Goal: Task Accomplishment & Management: Use online tool/utility

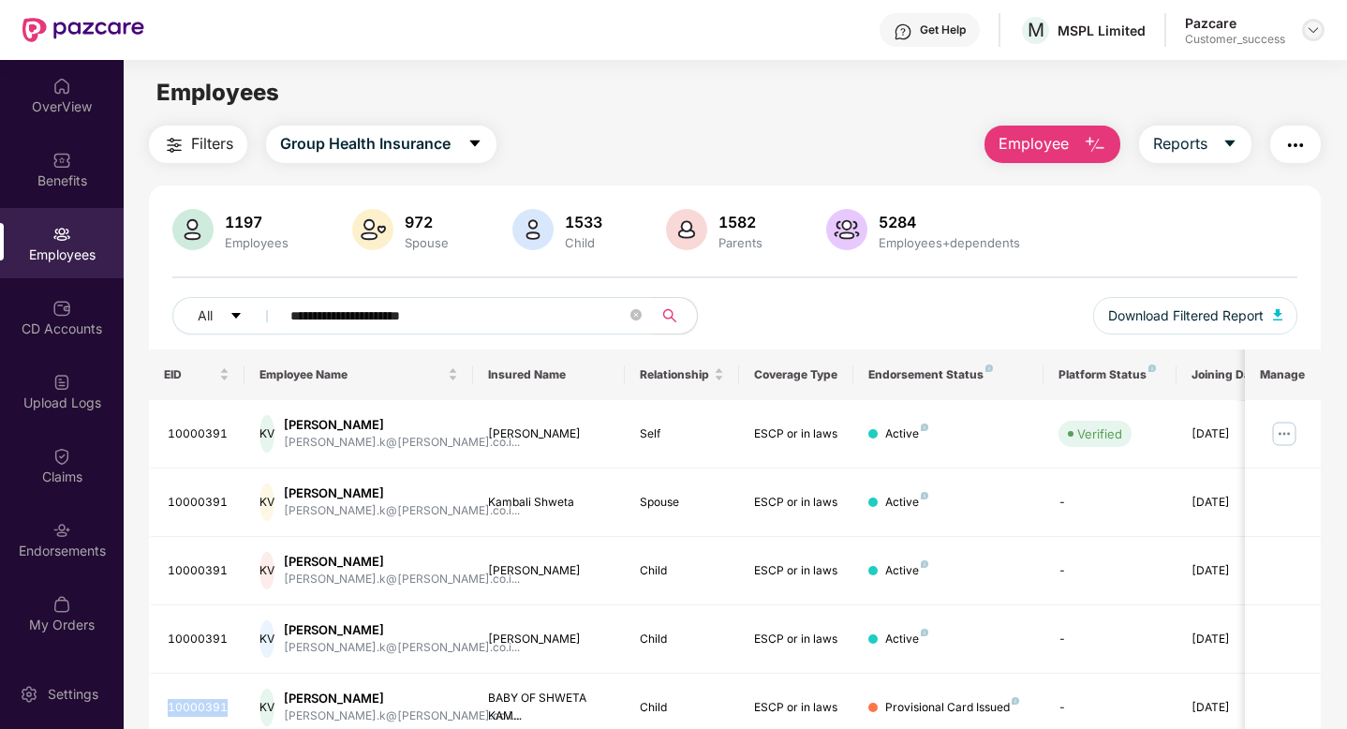
click at [1312, 33] on img at bounding box center [1313, 29] width 15 height 15
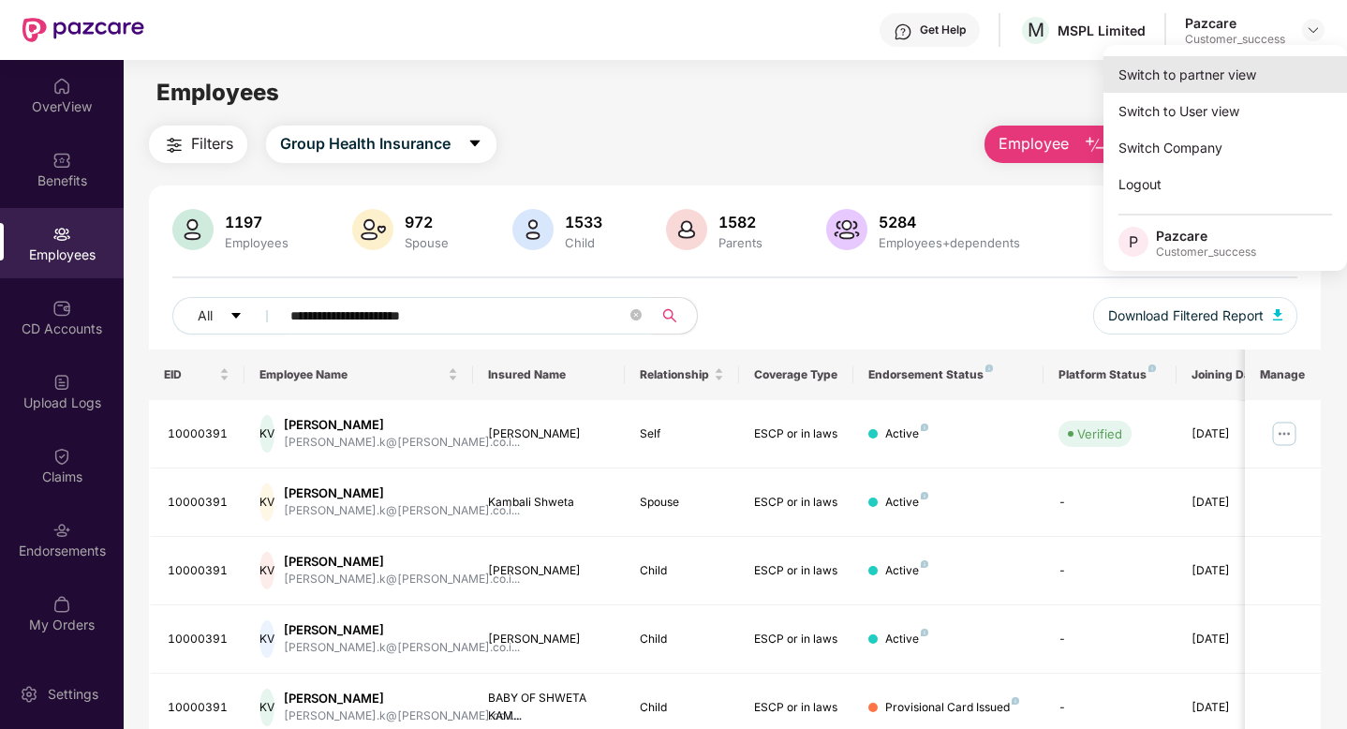
click at [1241, 74] on div "Switch to partner view" at bounding box center [1226, 74] width 244 height 37
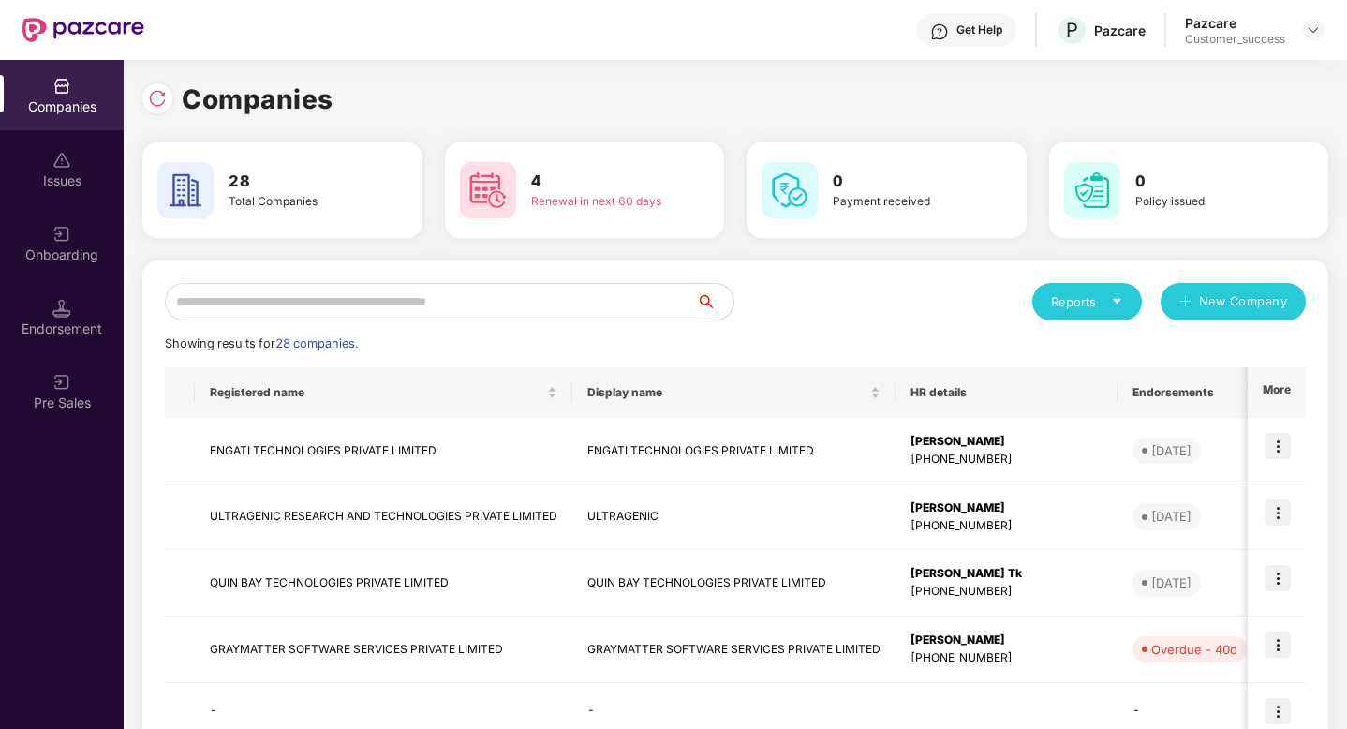
click at [187, 315] on input "text" at bounding box center [430, 301] width 531 height 37
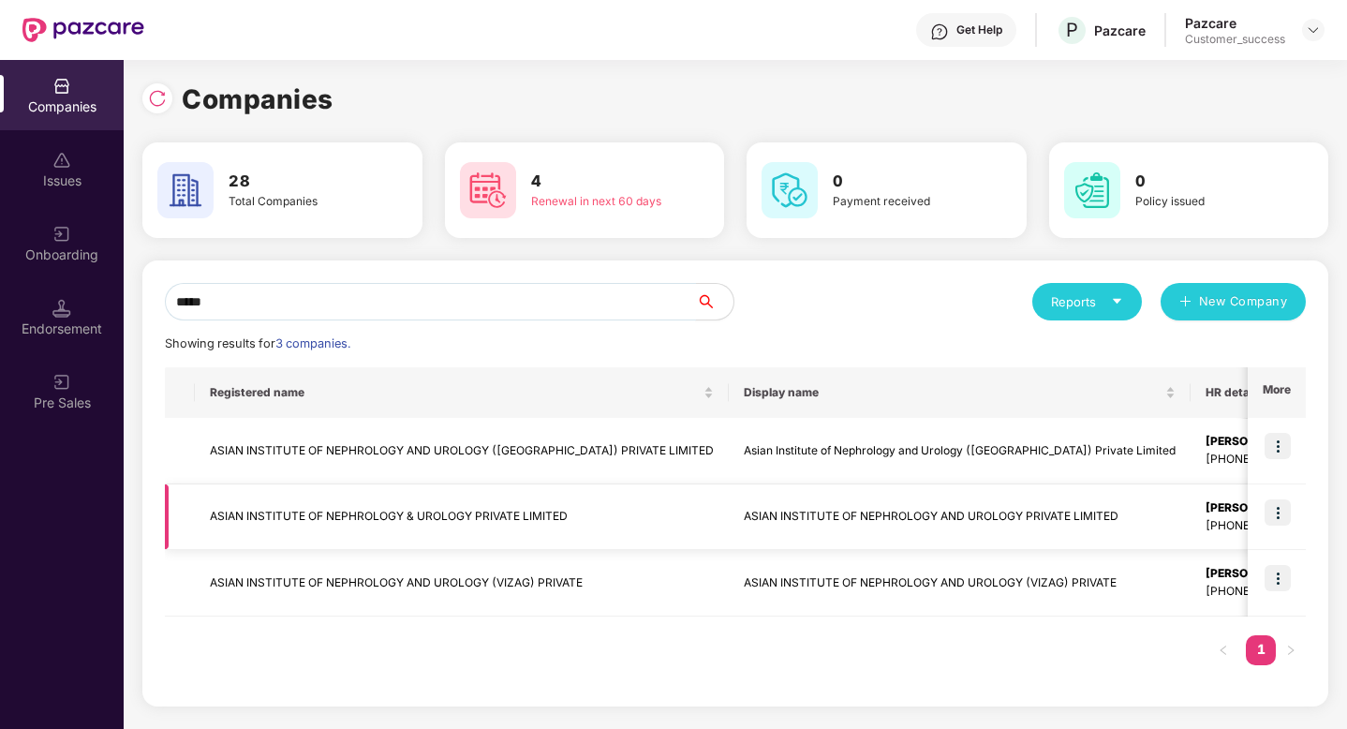
type input "*****"
click at [1281, 513] on img at bounding box center [1278, 512] width 26 height 26
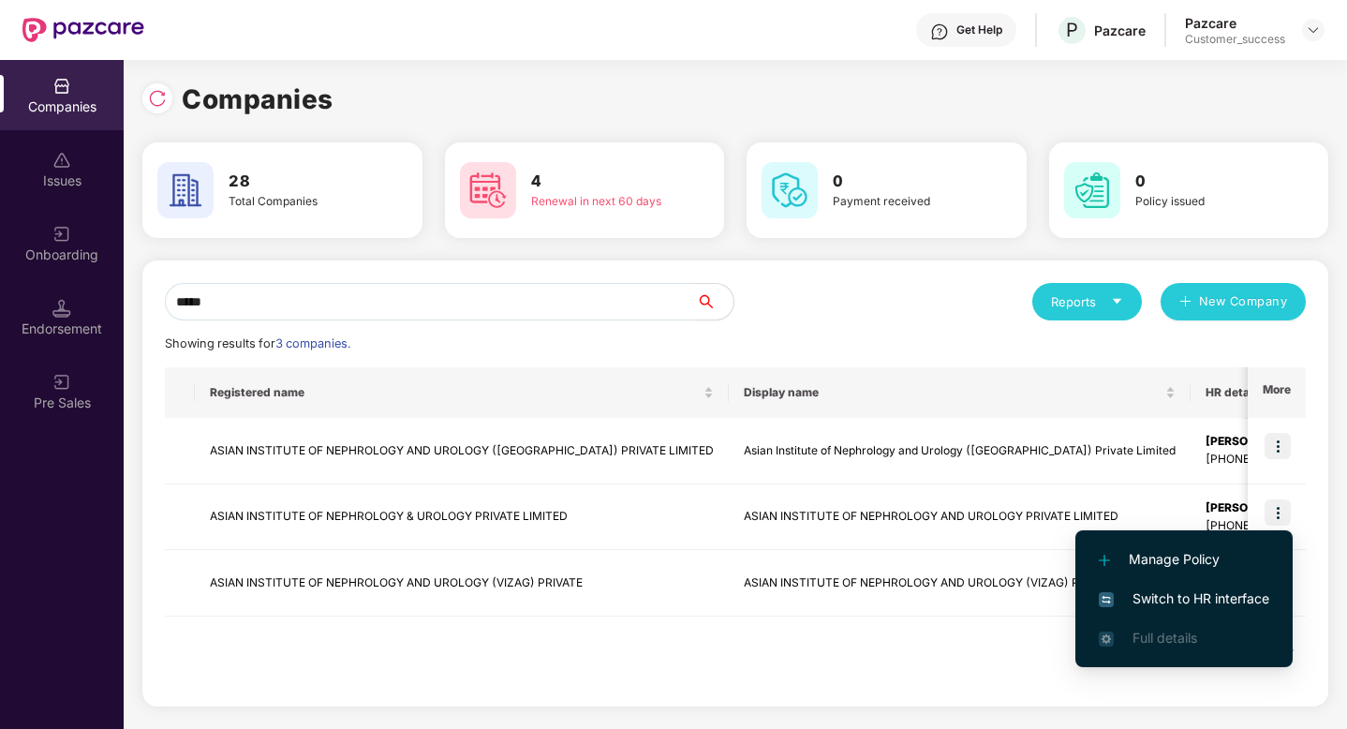
click at [1235, 599] on span "Switch to HR interface" at bounding box center [1184, 598] width 171 height 21
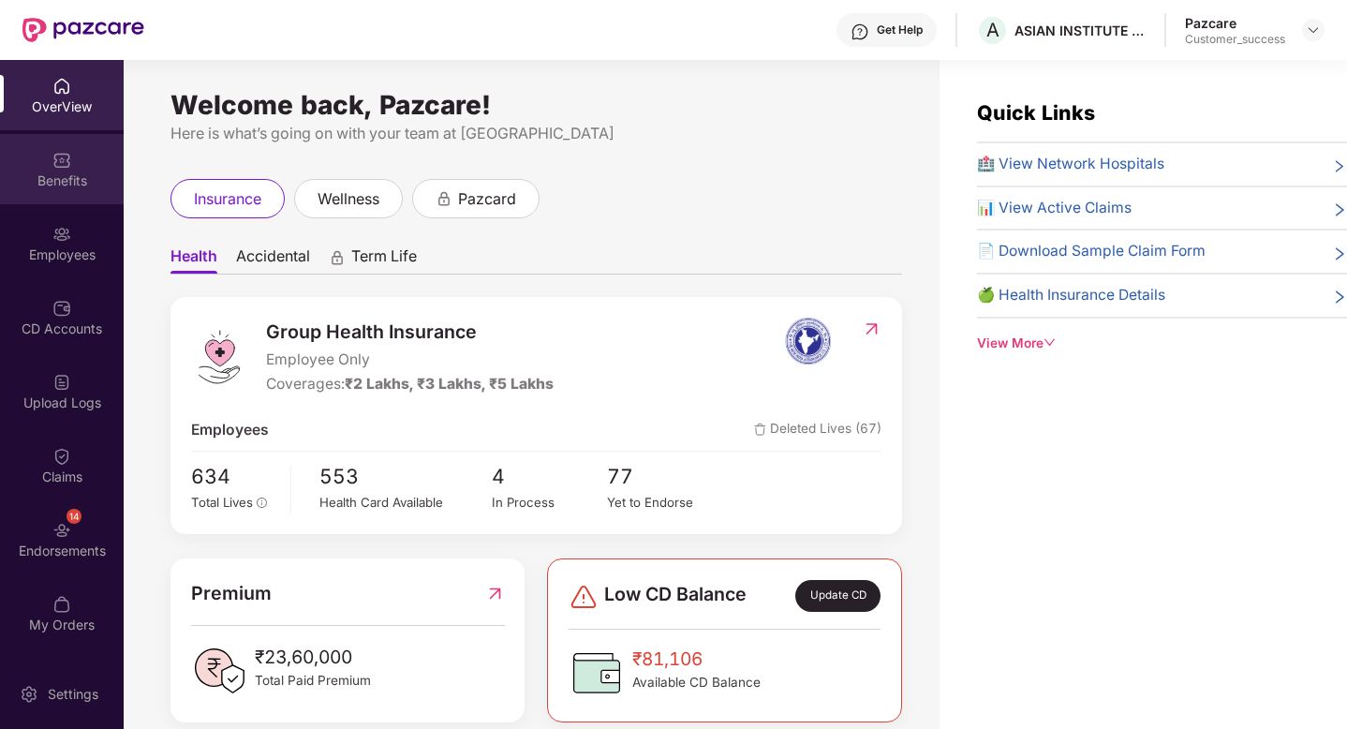
click at [36, 189] on div "Benefits" at bounding box center [62, 169] width 124 height 70
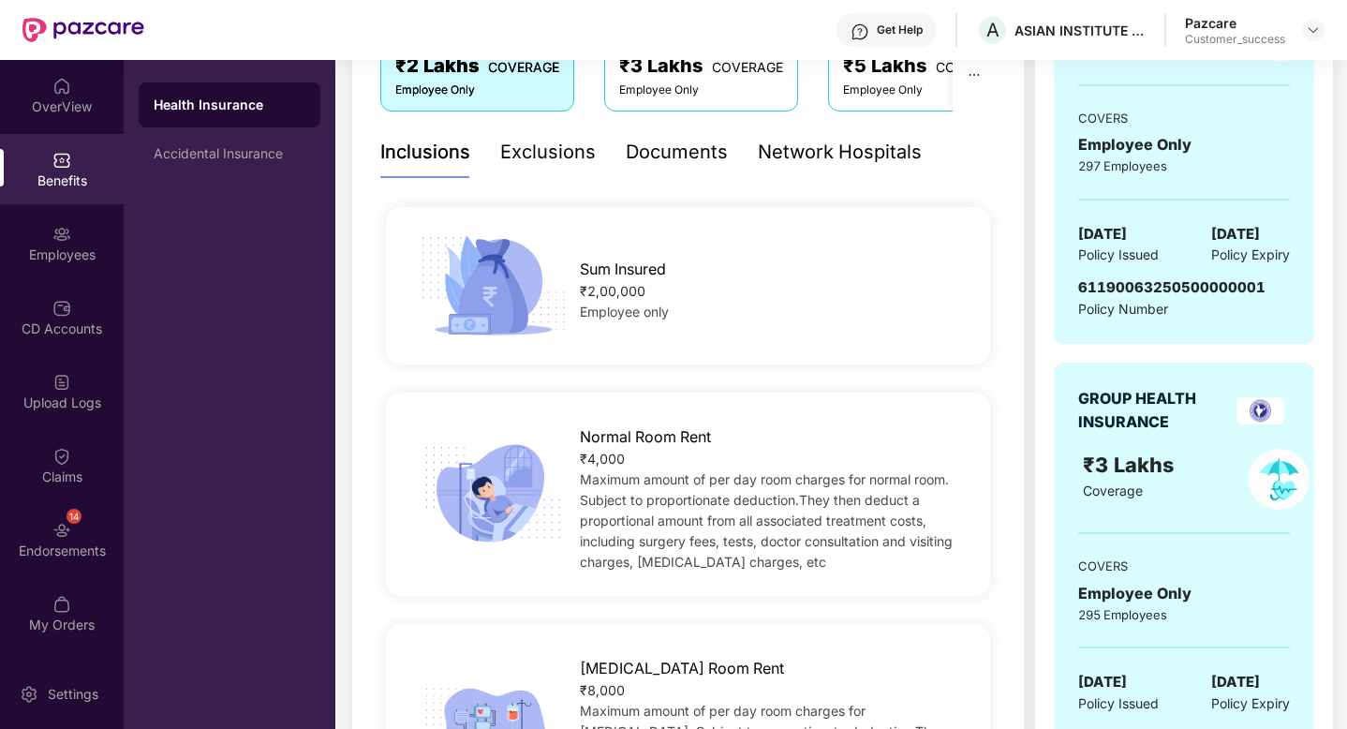
scroll to position [343, 0]
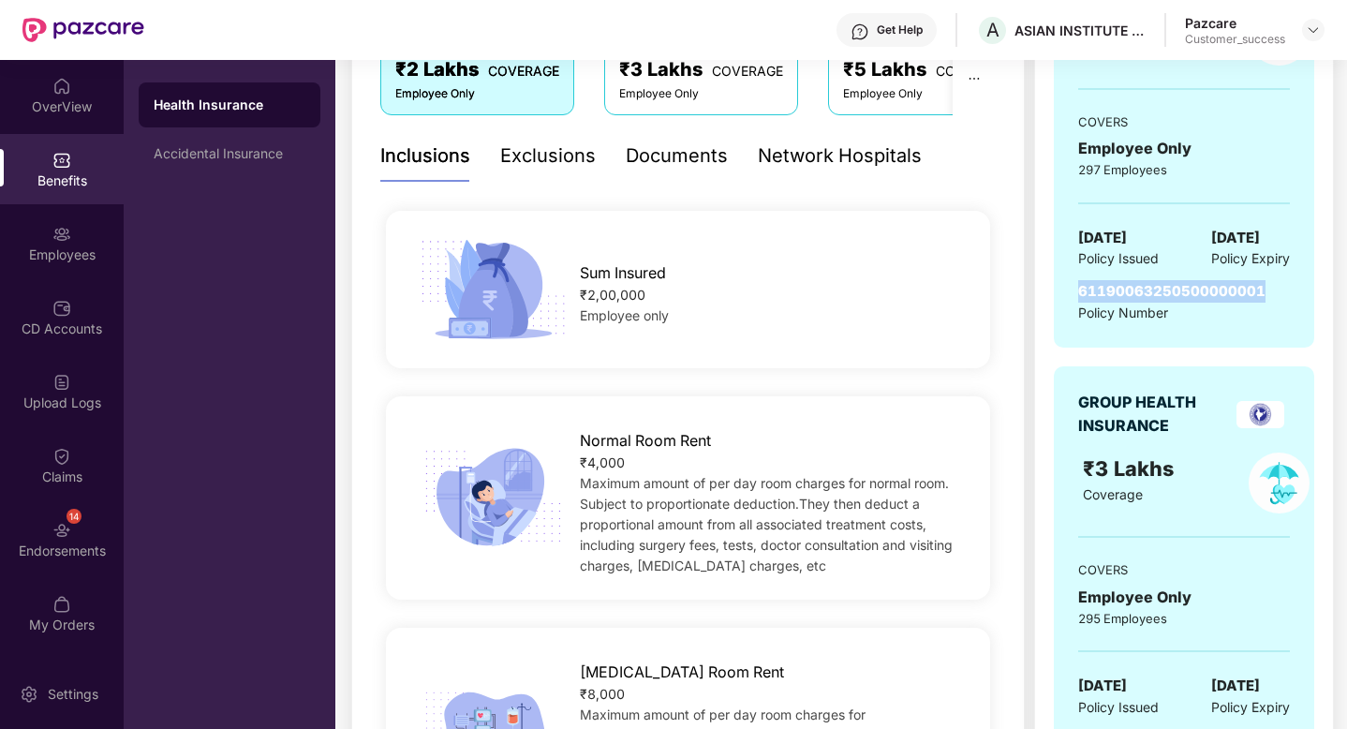
drag, startPoint x: 1260, startPoint y: 292, endPoint x: 1078, endPoint y: 293, distance: 182.7
click at [1079, 293] on div "61190063250500000001 Policy Number" at bounding box center [1185, 301] width 212 height 43
copy span "61190063250500000001"
